Goal: Information Seeking & Learning: Check status

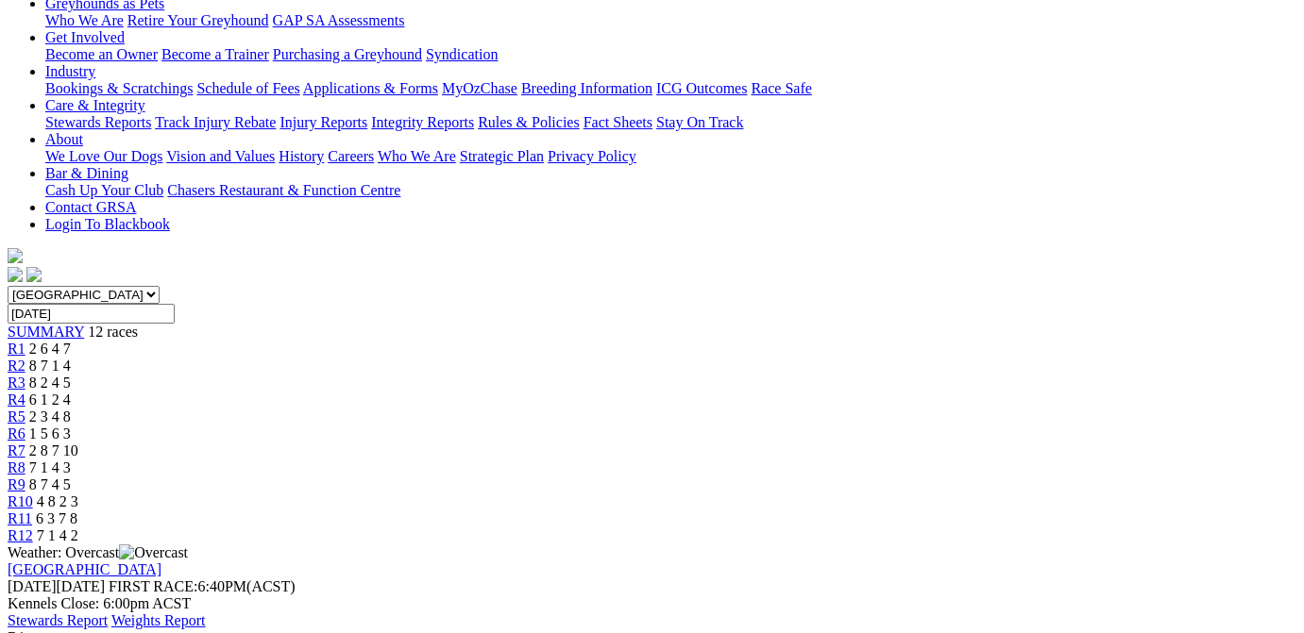
scroll to position [190, 0]
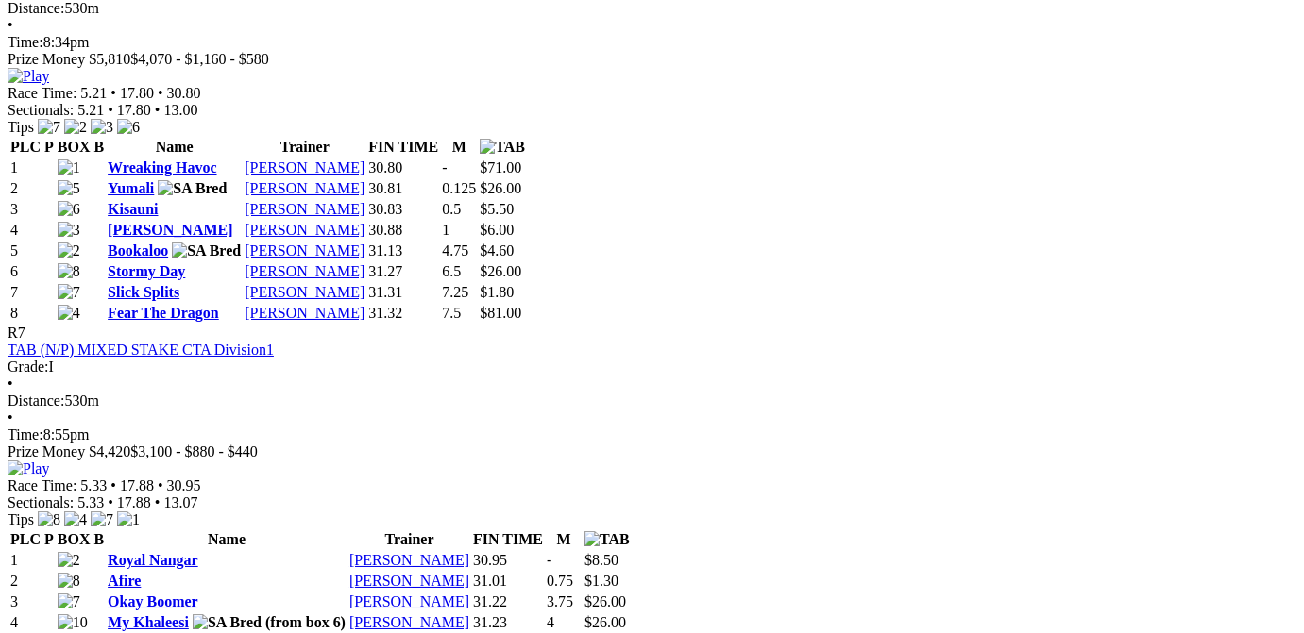
scroll to position [2851, 0]
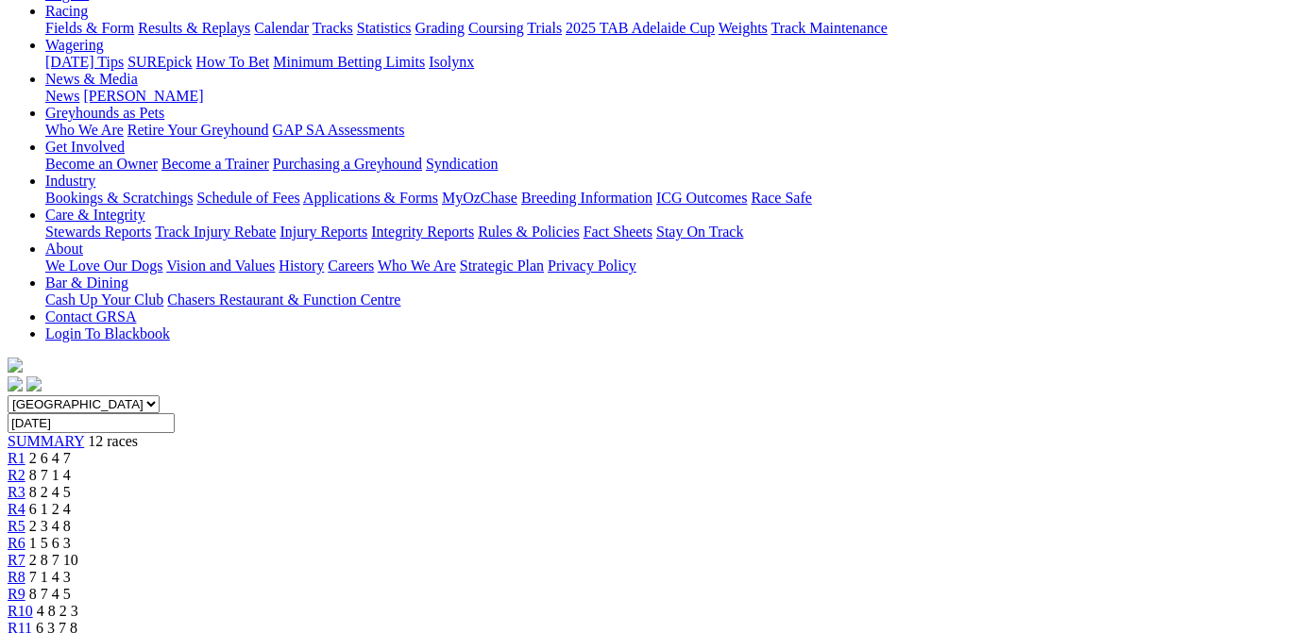
scroll to position [0, 203]
